Goal: Task Accomplishment & Management: Use online tool/utility

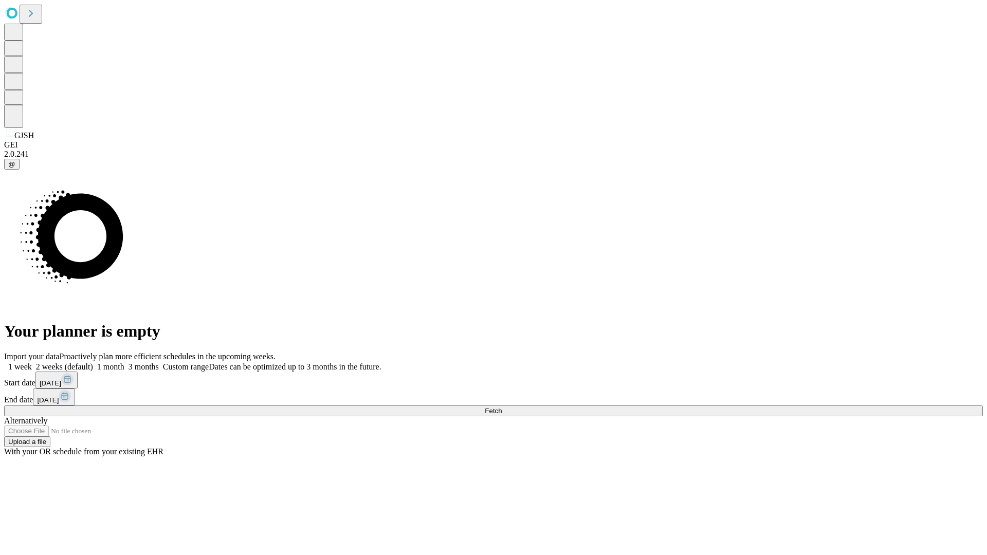
click at [502, 407] on span "Fetch" at bounding box center [493, 411] width 17 height 8
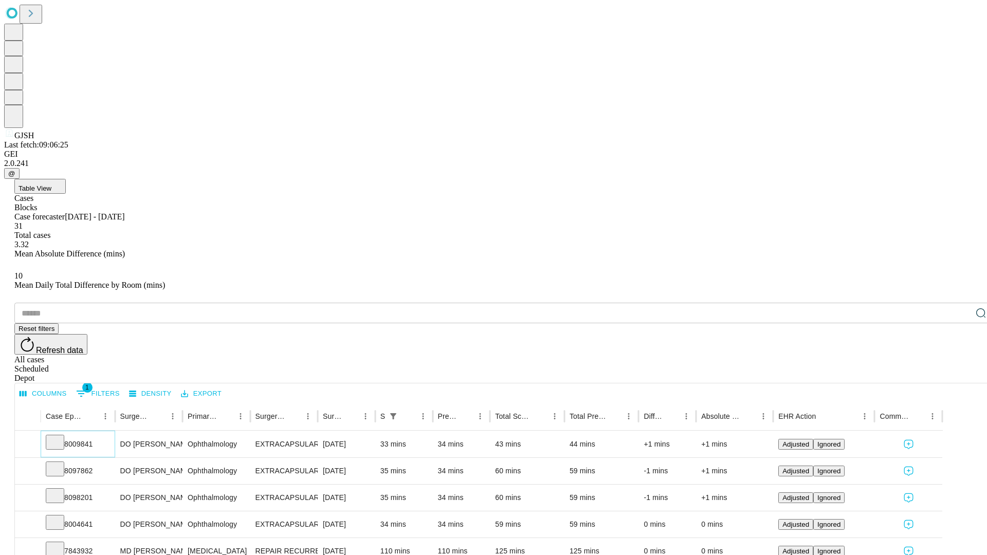
click at [60, 437] on icon at bounding box center [55, 442] width 10 height 10
